Goal: Entertainment & Leisure: Consume media (video, audio)

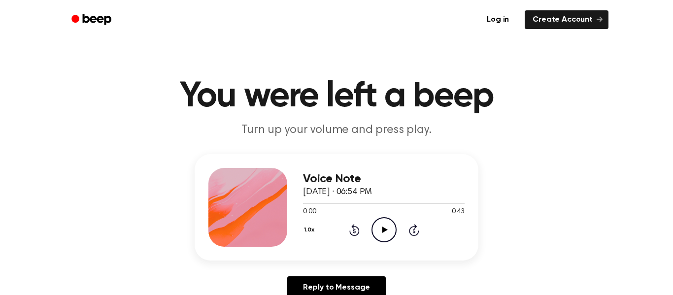
click at [384, 230] on icon at bounding box center [384, 230] width 5 height 6
click at [354, 225] on icon "Rewind 5 seconds" at bounding box center [354, 230] width 11 height 13
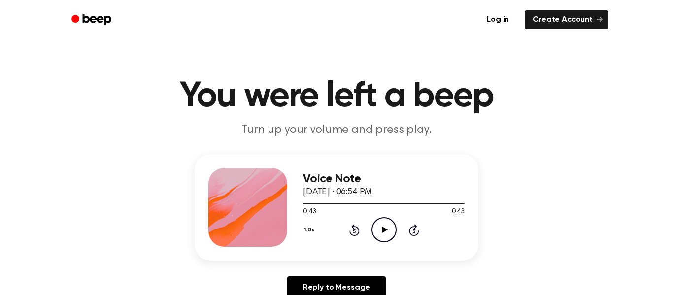
click at [386, 227] on icon "Play Audio" at bounding box center [384, 229] width 25 height 25
click at [557, 21] on link "Create Account" at bounding box center [567, 19] width 84 height 19
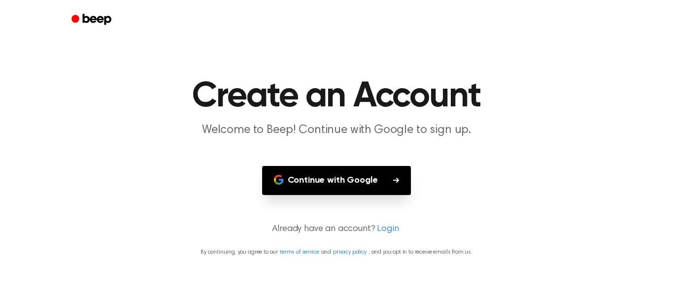
click at [77, 11] on link "Beep" at bounding box center [93, 19] width 56 height 19
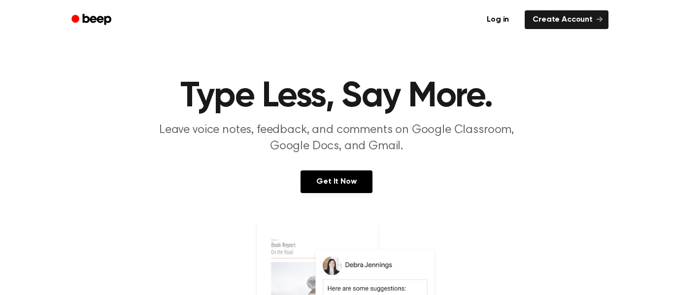
click at [75, 12] on icon "Beep" at bounding box center [92, 19] width 42 height 14
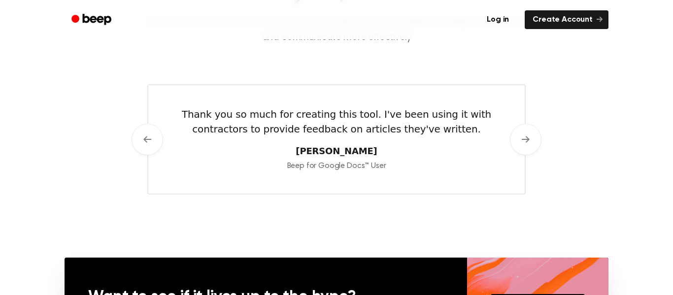
scroll to position [513, 0]
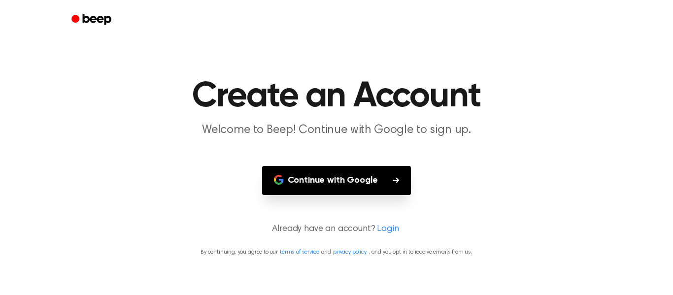
click at [75, 7] on div at bounding box center [337, 19] width 544 height 39
click at [84, 25] on icon "Beep" at bounding box center [92, 19] width 42 height 14
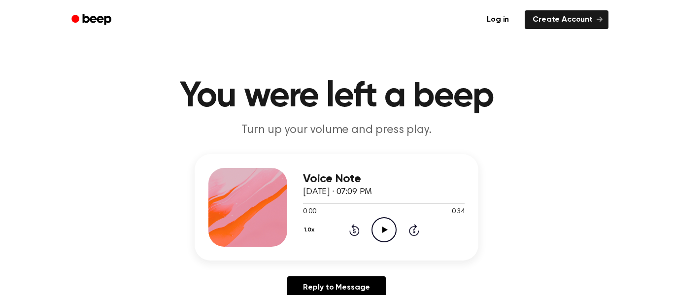
click at [379, 232] on icon "Play Audio" at bounding box center [384, 229] width 25 height 25
click at [378, 231] on icon "Pause Audio" at bounding box center [384, 229] width 25 height 25
click at [355, 226] on icon at bounding box center [355, 230] width 10 height 12
click at [393, 225] on icon "Play Audio" at bounding box center [384, 229] width 25 height 25
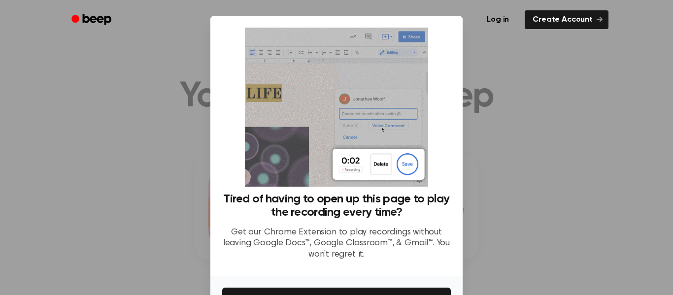
click at [468, 19] on ul "Log in Create Account" at bounding box center [368, 19] width 481 height 23
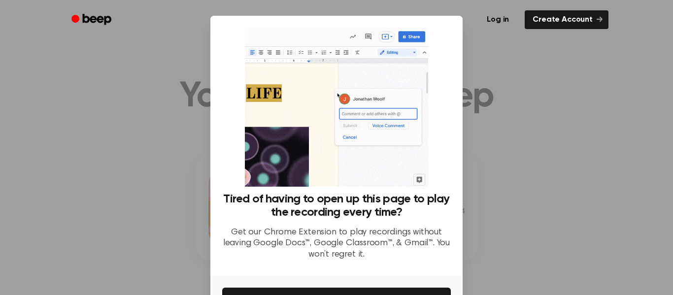
click at [95, 15] on icon "Beep" at bounding box center [92, 19] width 42 height 14
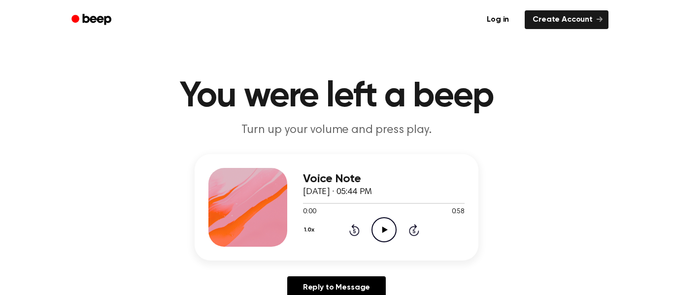
click at [383, 217] on div "0:00 0:58" at bounding box center [384, 212] width 162 height 10
click at [383, 219] on icon "Play Audio" at bounding box center [384, 229] width 25 height 25
drag, startPoint x: 568, startPoint y: 75, endPoint x: 532, endPoint y: 104, distance: 46.1
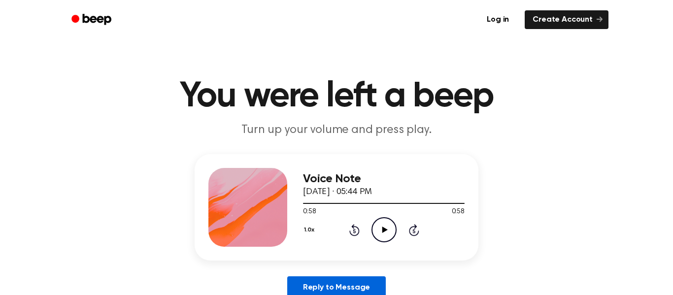
click at [329, 290] on link "Reply to Message" at bounding box center [336, 288] width 99 height 23
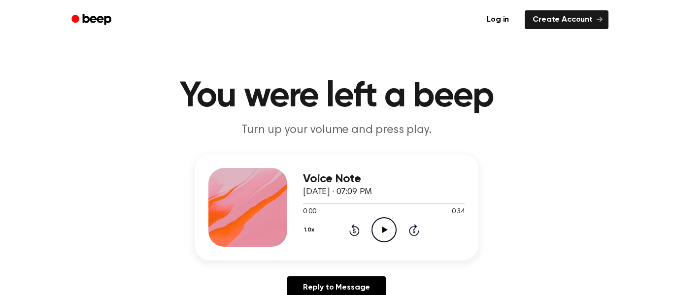
click at [385, 236] on icon "Play Audio" at bounding box center [384, 229] width 25 height 25
click at [386, 228] on icon "Play Audio" at bounding box center [384, 229] width 25 height 25
click at [355, 229] on icon "Rewind 5 seconds" at bounding box center [354, 230] width 11 height 13
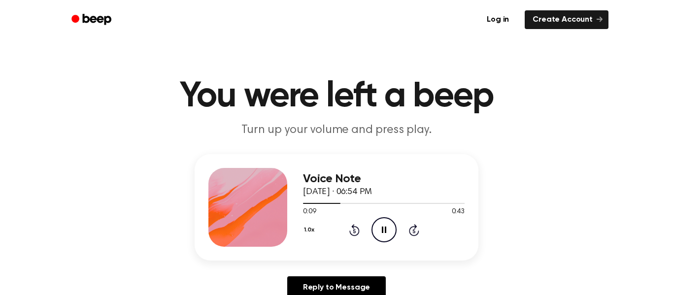
click at [355, 229] on icon "Rewind 5 seconds" at bounding box center [354, 230] width 11 height 13
click at [378, 228] on icon "Play Audio" at bounding box center [384, 229] width 25 height 25
click at [374, 223] on circle at bounding box center [384, 230] width 24 height 24
click at [385, 220] on icon "Pause Audio" at bounding box center [384, 229] width 25 height 25
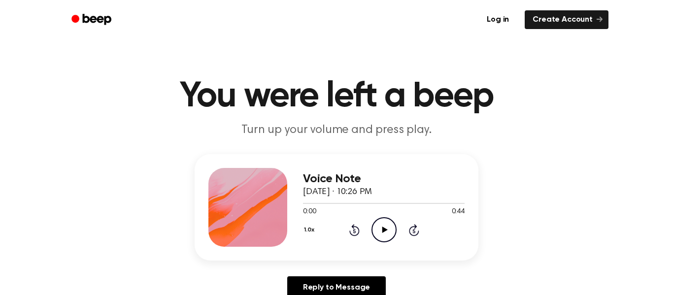
click at [385, 231] on icon at bounding box center [384, 230] width 5 height 6
click at [386, 229] on icon at bounding box center [384, 230] width 5 height 6
click at [384, 240] on icon "Play Audio" at bounding box center [384, 229] width 25 height 25
click at [384, 227] on icon "Play Audio" at bounding box center [384, 229] width 25 height 25
click at [391, 230] on icon "Play Audio" at bounding box center [384, 229] width 25 height 25
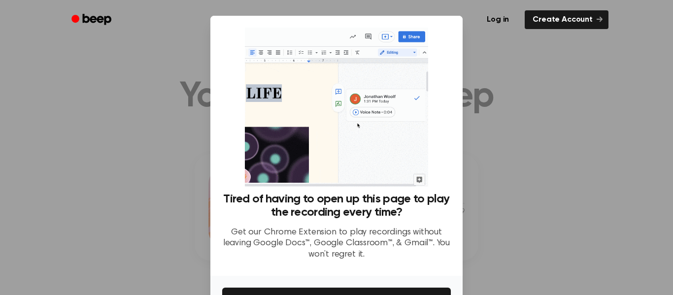
click at [317, 233] on p "Get our Chrome Extension to play recordings without leaving Google Docs™, Googl…" at bounding box center [336, 244] width 229 height 34
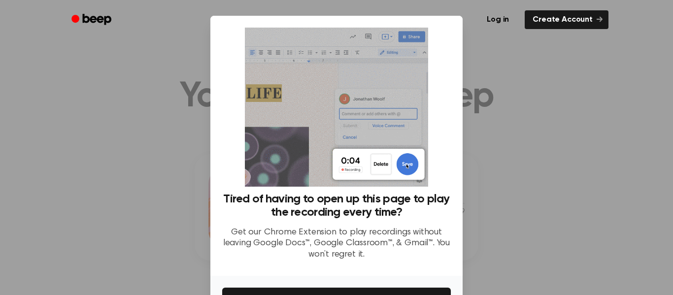
click at [515, 32] on div "Log in Create Account" at bounding box center [337, 19] width 544 height 39
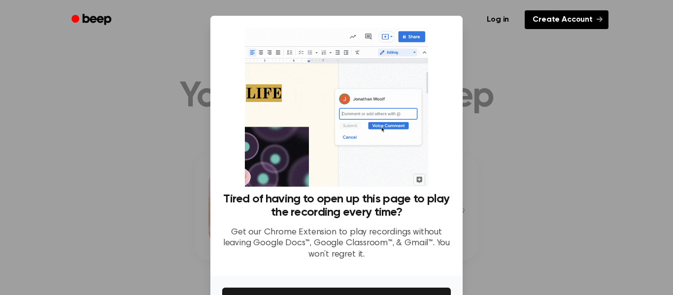
click at [543, 23] on link "Create Account" at bounding box center [567, 19] width 84 height 19
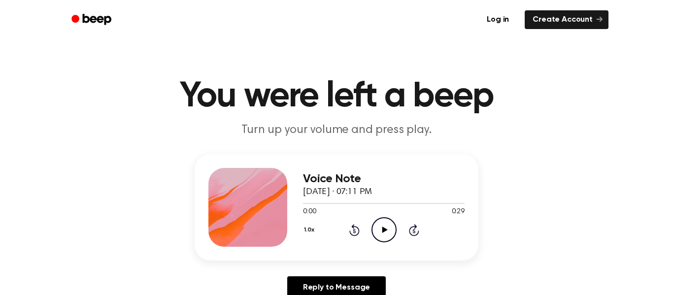
click at [382, 231] on icon at bounding box center [384, 230] width 5 height 6
click at [382, 232] on icon at bounding box center [384, 230] width 4 height 6
click at [348, 231] on div "1.0x Rewind 5 seconds Play Audio Skip 5 seconds" at bounding box center [384, 229] width 162 height 25
click at [354, 228] on icon at bounding box center [355, 230] width 10 height 12
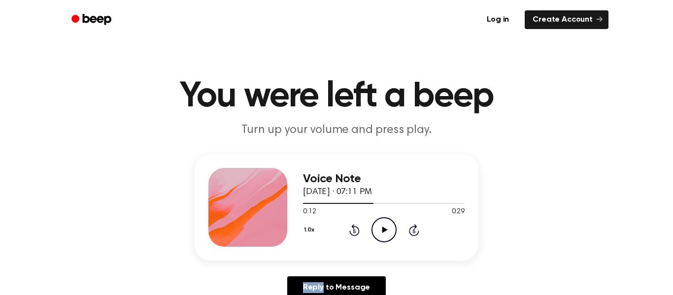
click at [354, 228] on icon at bounding box center [355, 230] width 10 height 12
click at [386, 235] on icon "Play Audio" at bounding box center [384, 229] width 25 height 25
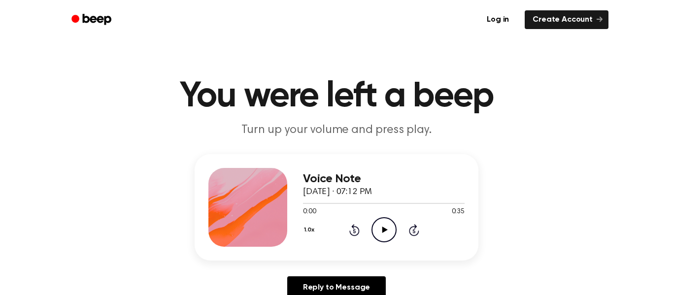
click at [383, 225] on icon "Play Audio" at bounding box center [384, 229] width 25 height 25
click at [388, 227] on icon "Play Audio" at bounding box center [384, 229] width 25 height 25
click at [383, 235] on icon "Play Audio" at bounding box center [384, 229] width 25 height 25
